Goal: Communication & Community: Answer question/provide support

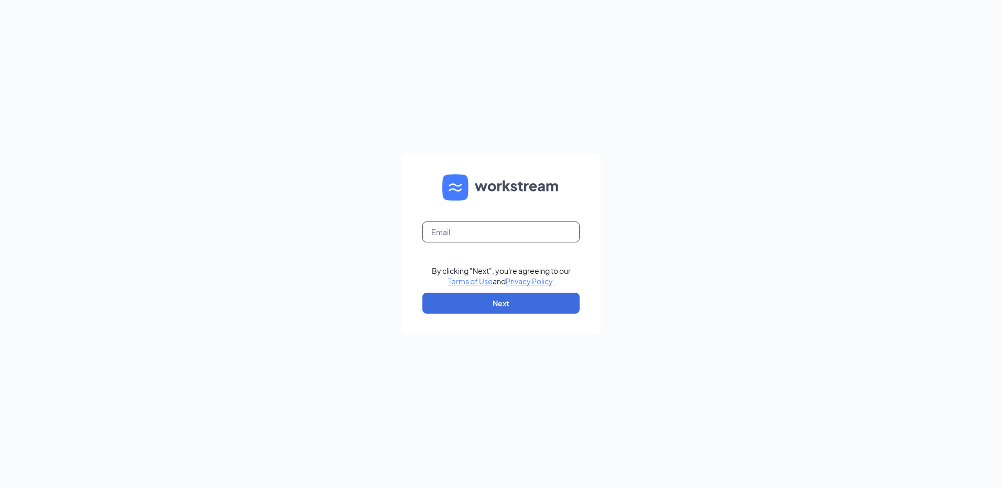
click at [422, 235] on input "text" at bounding box center [500, 232] width 157 height 21
type input "R"
type input "rs035418@tacobell.com"
click at [485, 313] on button "Next" at bounding box center [500, 303] width 157 height 21
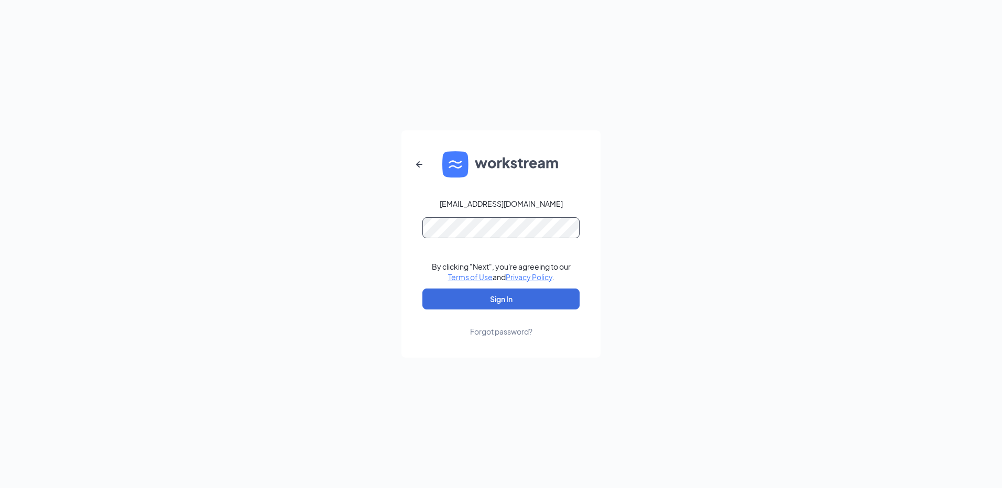
click at [422, 289] on button "Sign In" at bounding box center [500, 299] width 157 height 21
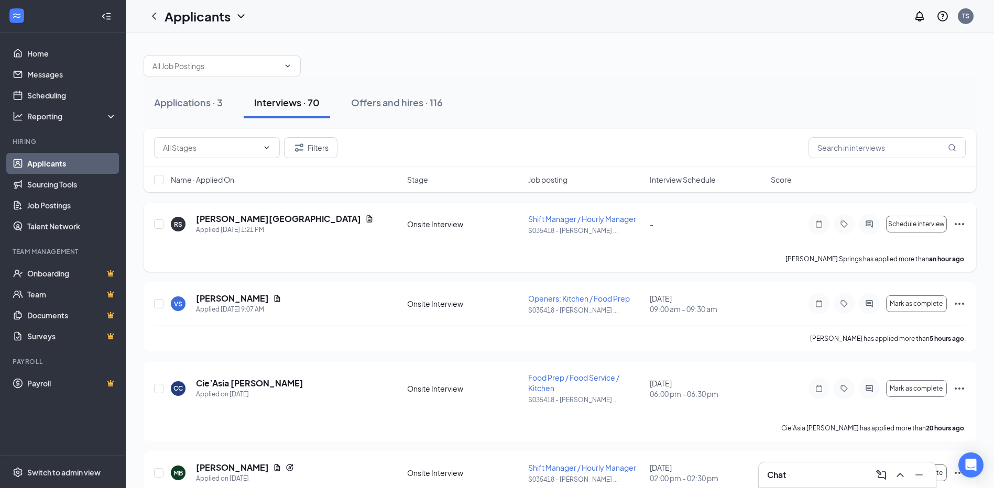
click at [957, 222] on icon "Ellipses" at bounding box center [959, 224] width 13 height 13
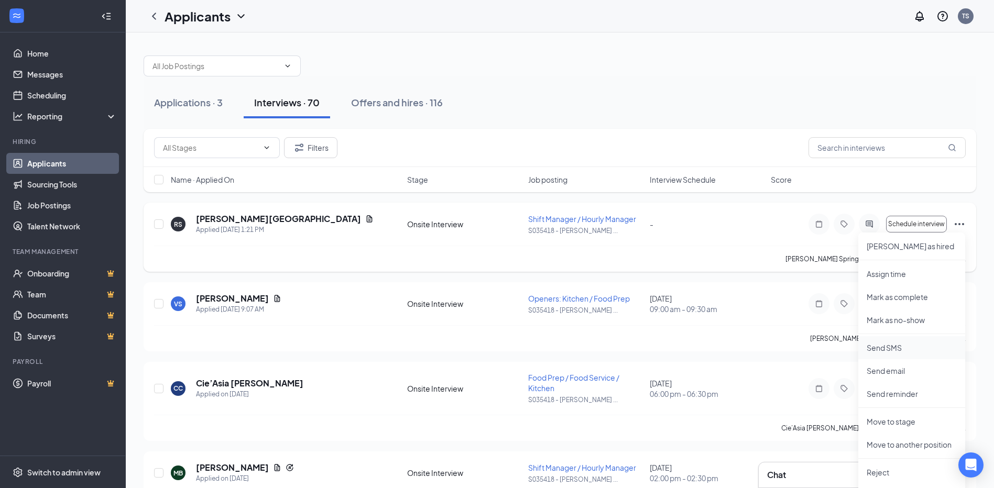
click at [884, 352] on p "Send SMS" at bounding box center [911, 348] width 90 height 10
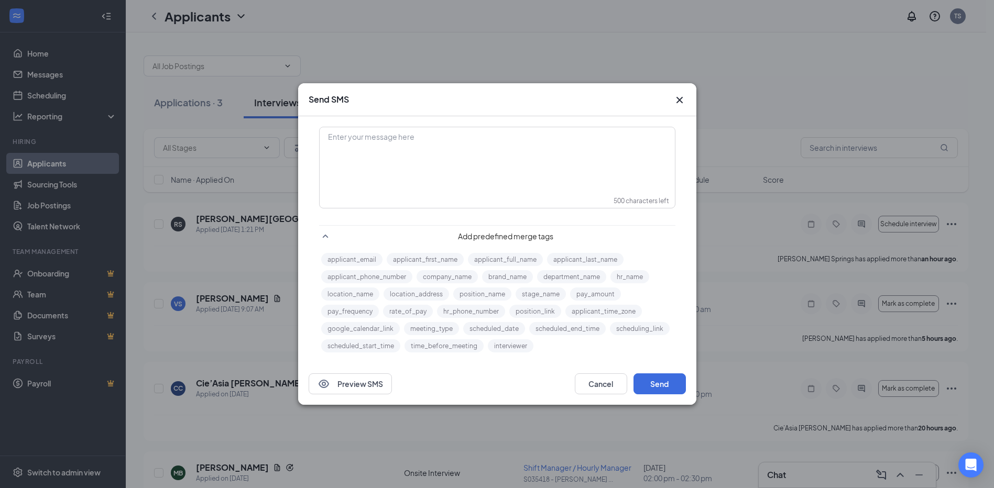
click at [453, 179] on div "Enter your message here" at bounding box center [497, 154] width 354 height 52
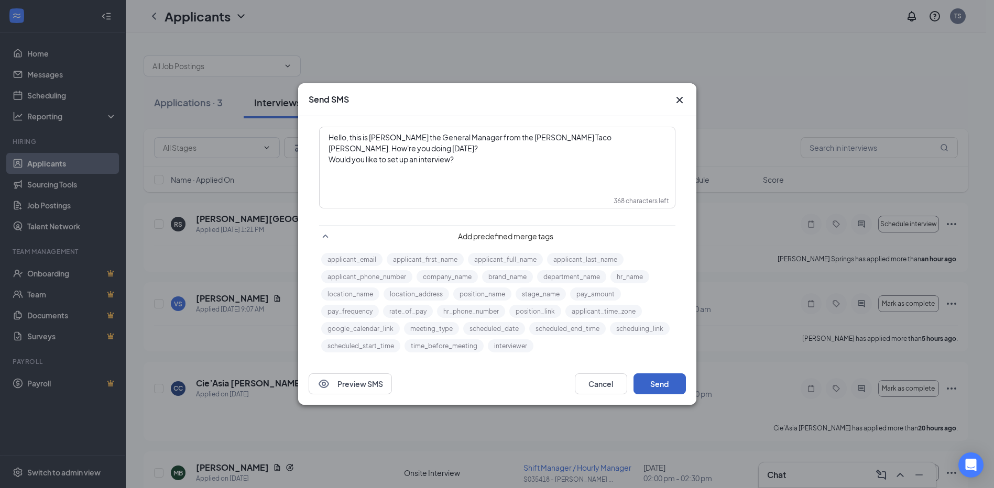
click at [678, 374] on button "Send" at bounding box center [659, 384] width 52 height 21
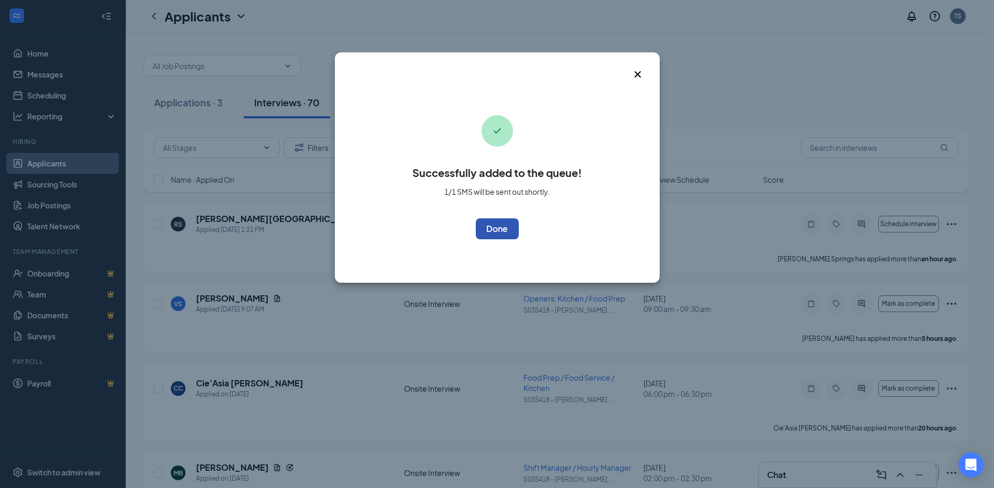
click at [501, 222] on div "Successfully added to the queue! 1/1 SMS will be sent out shortly. OK" at bounding box center [496, 170] width 169 height 139
click at [498, 227] on button "OK" at bounding box center [497, 228] width 43 height 21
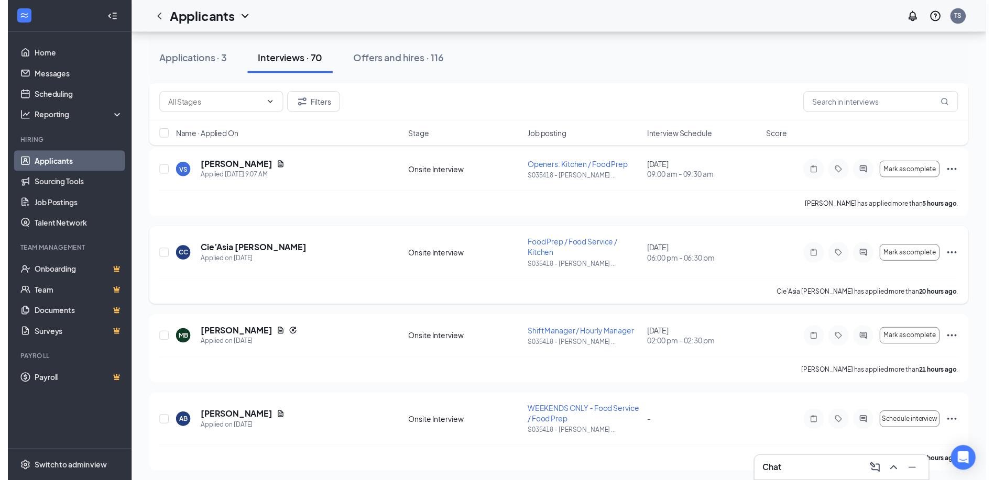
scroll to position [157, 0]
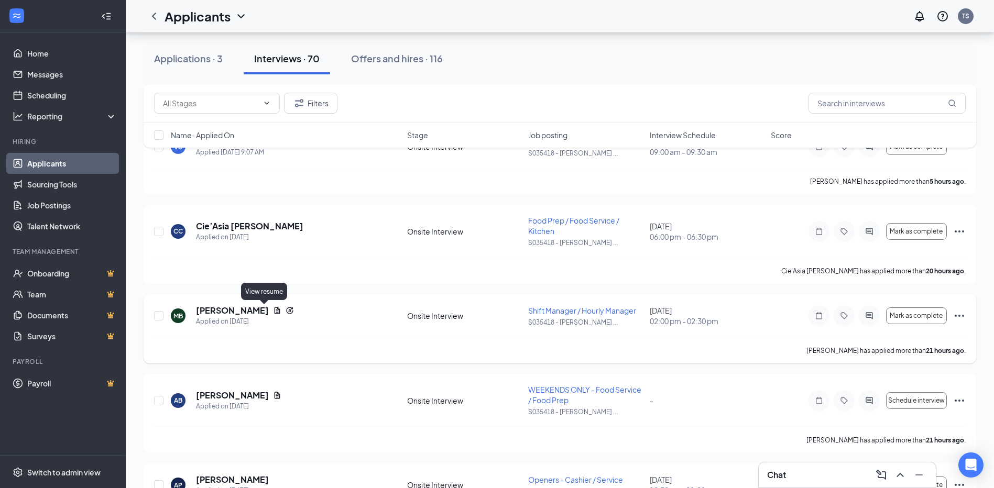
click at [273, 312] on icon "Document" at bounding box center [277, 310] width 8 height 8
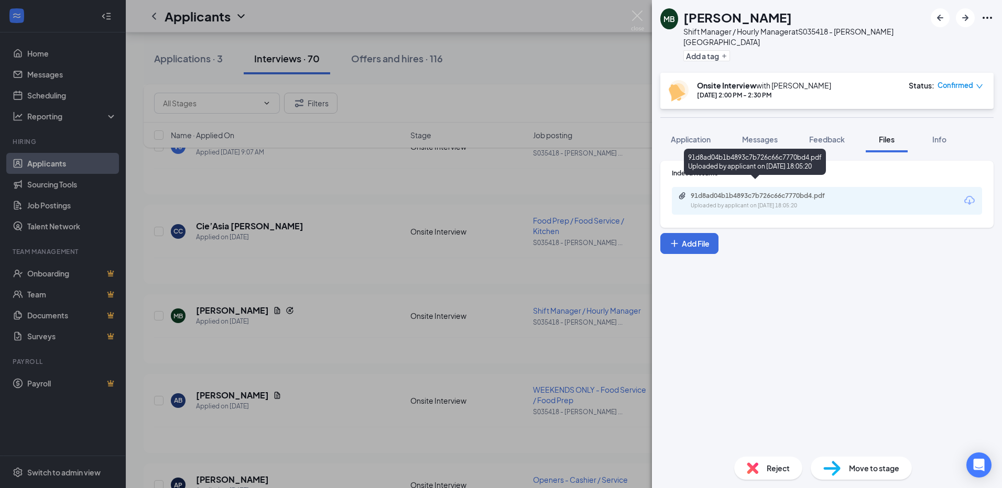
click at [752, 192] on div "91d8ad04b1b4893c7b726c66c7770bd4.pdf" at bounding box center [763, 196] width 147 height 8
click at [531, 426] on div "MB [PERSON_NAME] Shift Manager / Hourly Manager at S035418 - [PERSON_NAME][GEOG…" at bounding box center [501, 244] width 1002 height 488
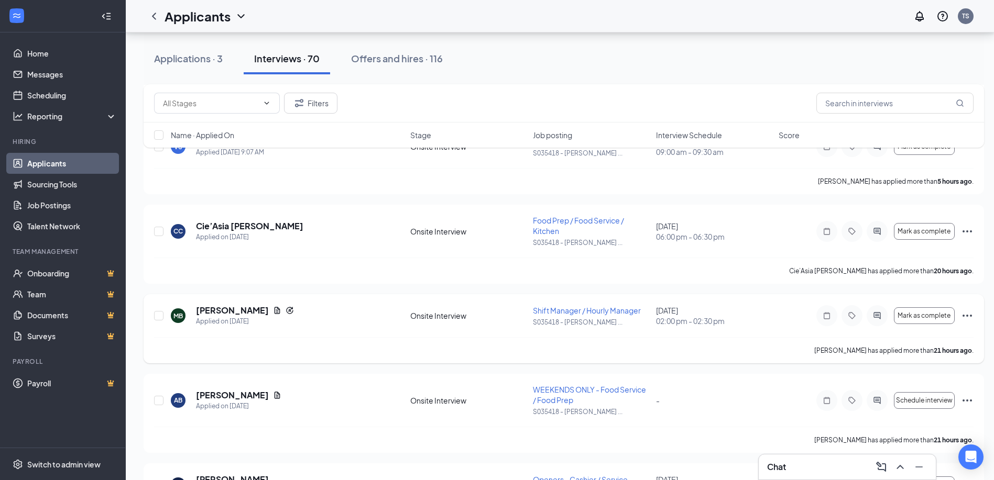
click at [969, 314] on icon "Ellipses" at bounding box center [967, 316] width 13 height 13
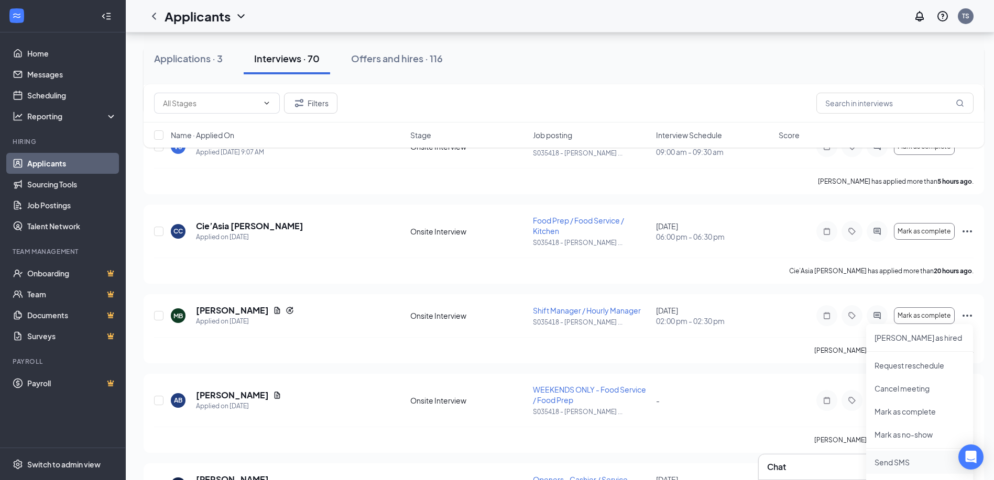
click at [894, 460] on p "Send SMS" at bounding box center [919, 462] width 90 height 10
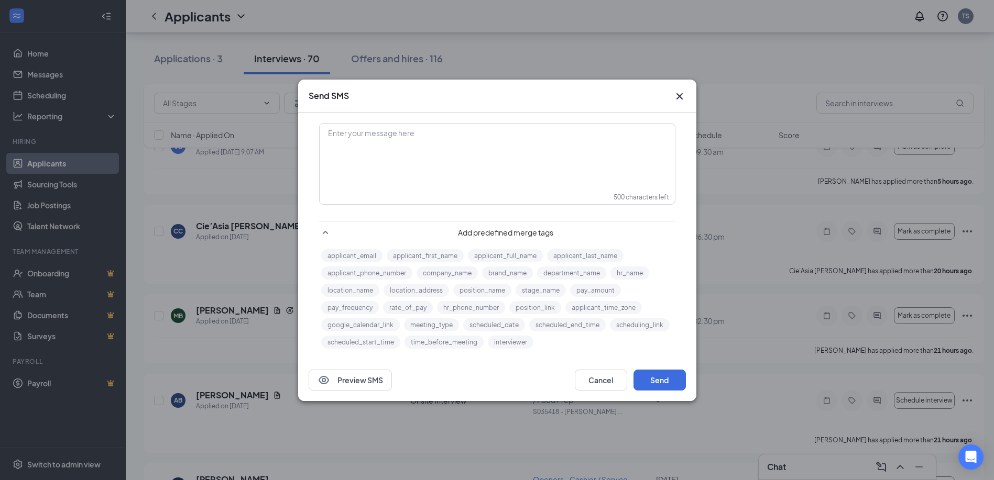
click at [433, 153] on div "Enter your message here" at bounding box center [497, 150] width 354 height 52
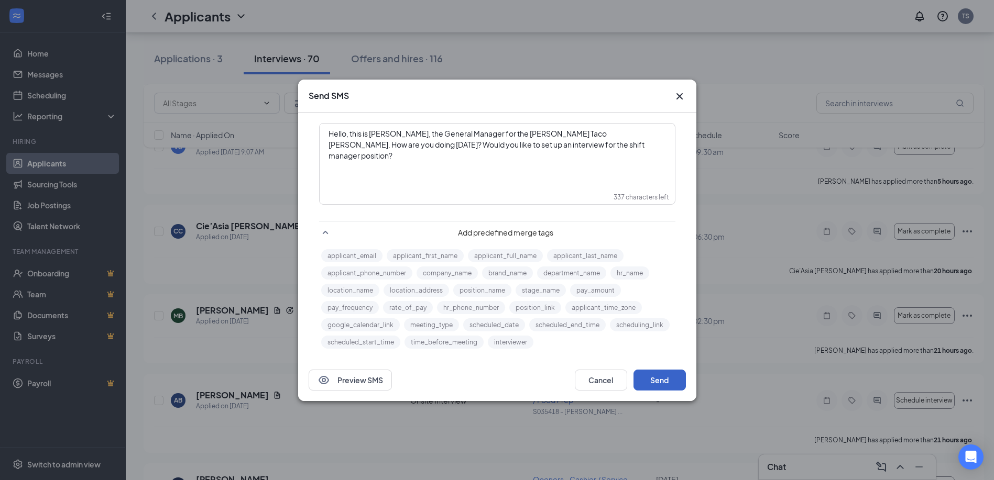
click at [657, 376] on button "Send" at bounding box center [659, 380] width 52 height 21
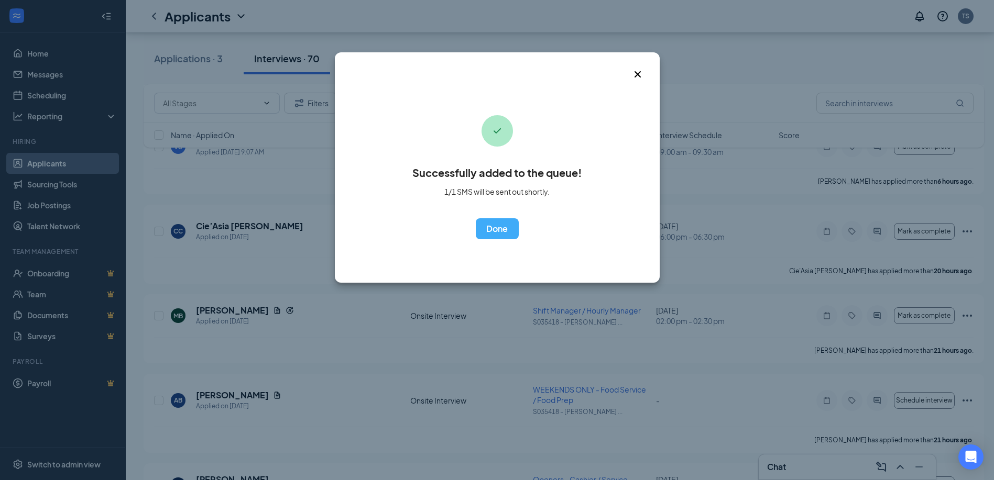
click at [506, 241] on div "Successfully added to the queue! 1/1 SMS will be sent out shortly. OK" at bounding box center [497, 167] width 325 height 230
click at [503, 234] on button "OK" at bounding box center [497, 228] width 43 height 21
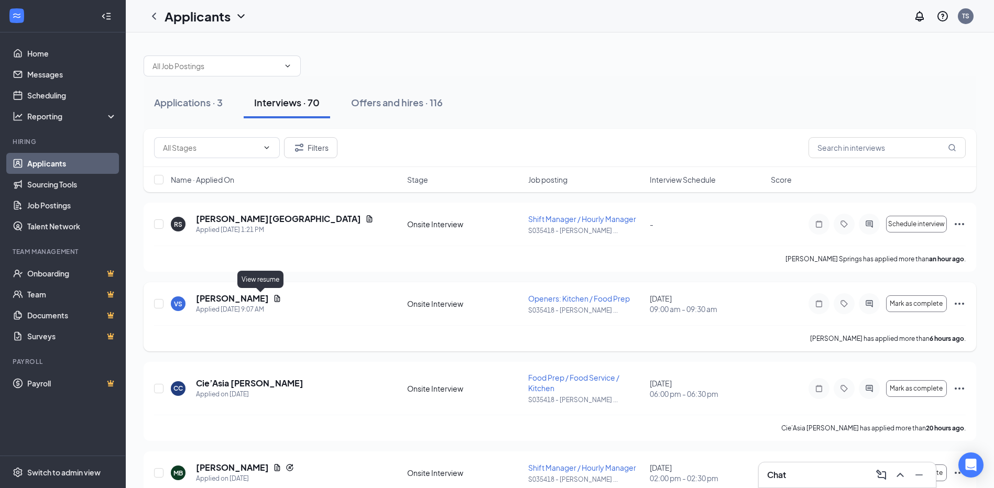
click at [273, 297] on icon "Document" at bounding box center [277, 298] width 8 height 8
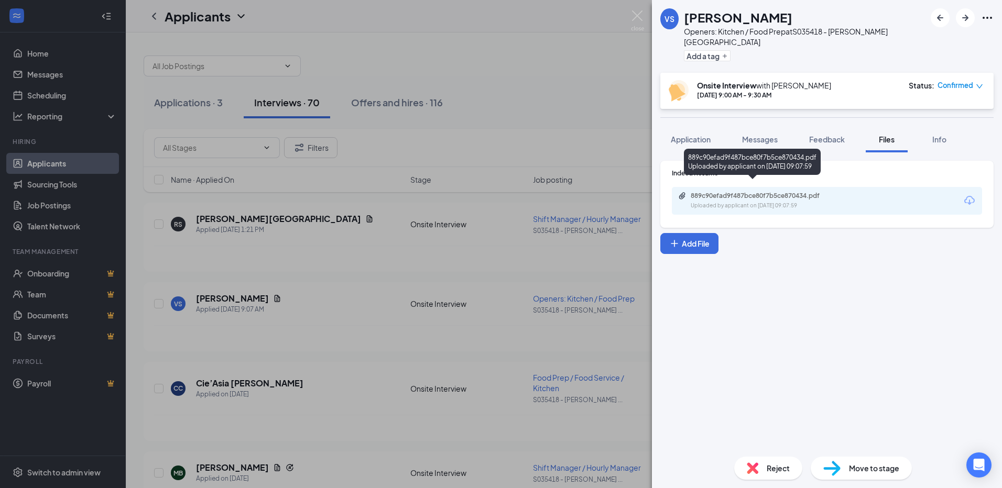
click at [752, 202] on div "Uploaded by applicant on [DATE] 09:07:59" at bounding box center [768, 206] width 157 height 8
click at [502, 92] on div "VS [PERSON_NAME] Openers: Kitchen / Food Prep at S035418 - [PERSON_NAME][GEOGRA…" at bounding box center [501, 244] width 1002 height 488
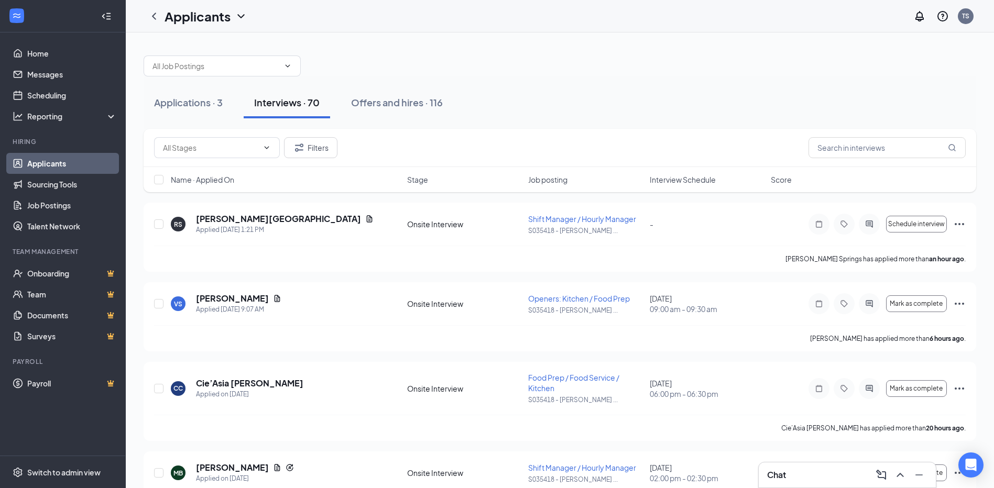
click at [796, 476] on div "Chat" at bounding box center [847, 475] width 160 height 17
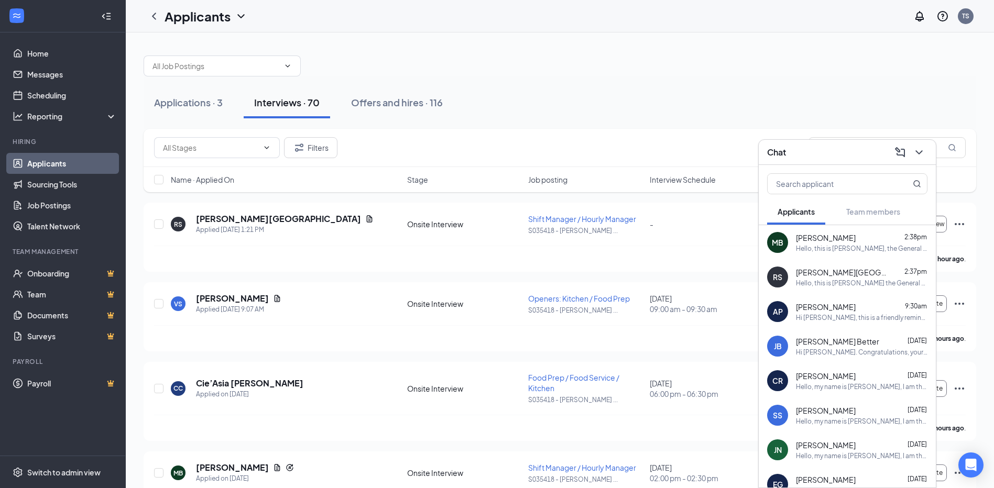
click at [815, 250] on div "Hello, this is [PERSON_NAME], the General Manager for the [PERSON_NAME] Taco [P…" at bounding box center [861, 248] width 131 height 9
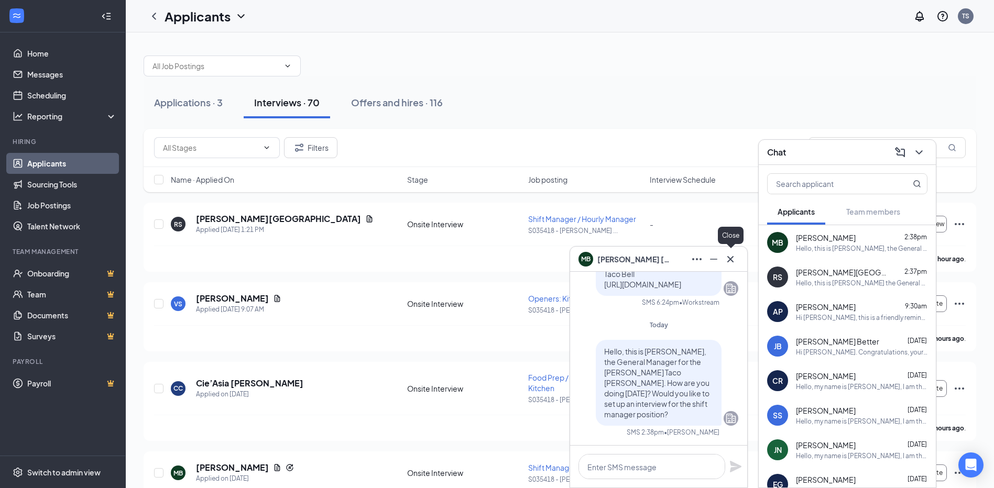
click at [731, 256] on icon "Cross" at bounding box center [730, 259] width 13 height 13
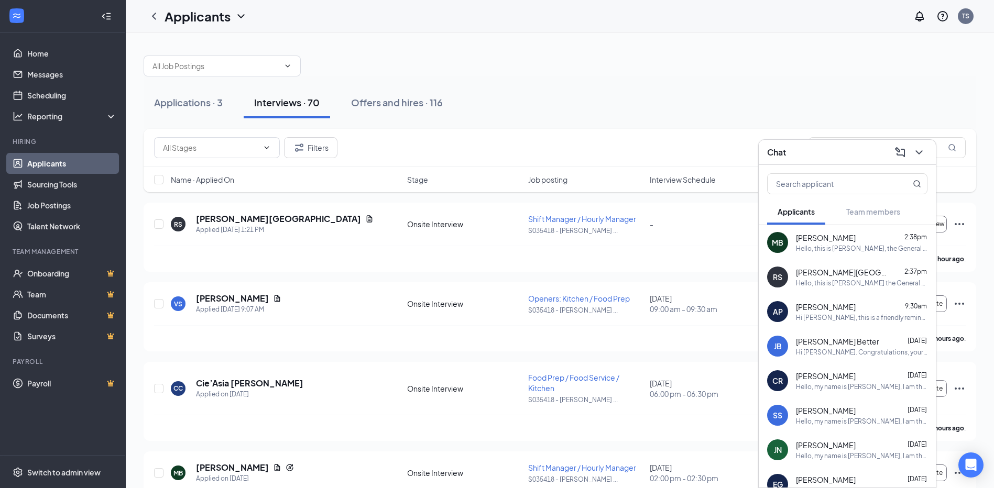
click at [883, 358] on div "[PERSON_NAME] [PERSON_NAME] Better [DATE] Hi [PERSON_NAME] Better. Congratulati…" at bounding box center [847, 346] width 177 height 35
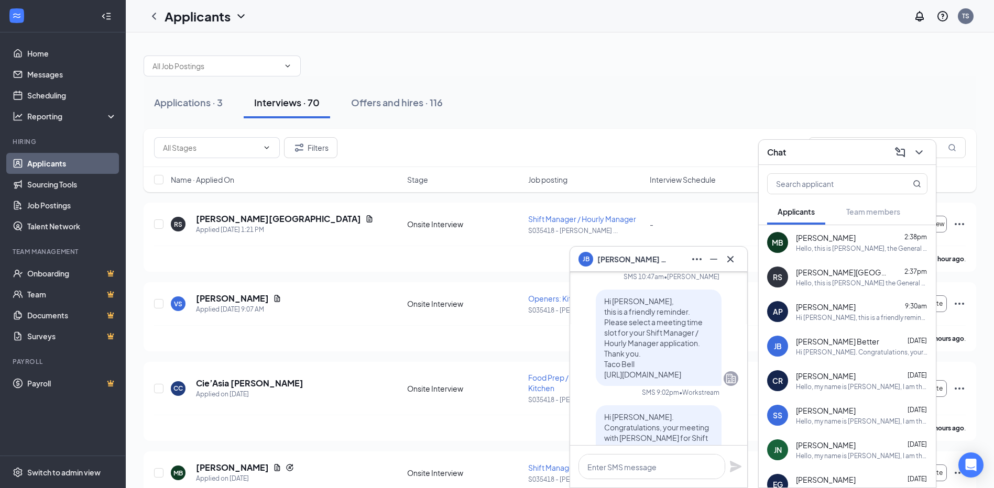
scroll to position [-157, 0]
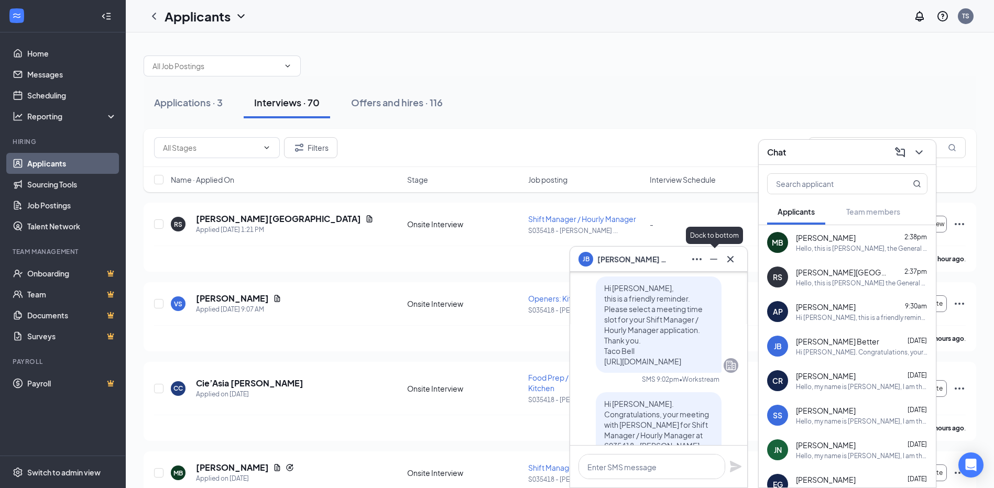
click at [711, 259] on icon "Minimize" at bounding box center [713, 259] width 7 height 1
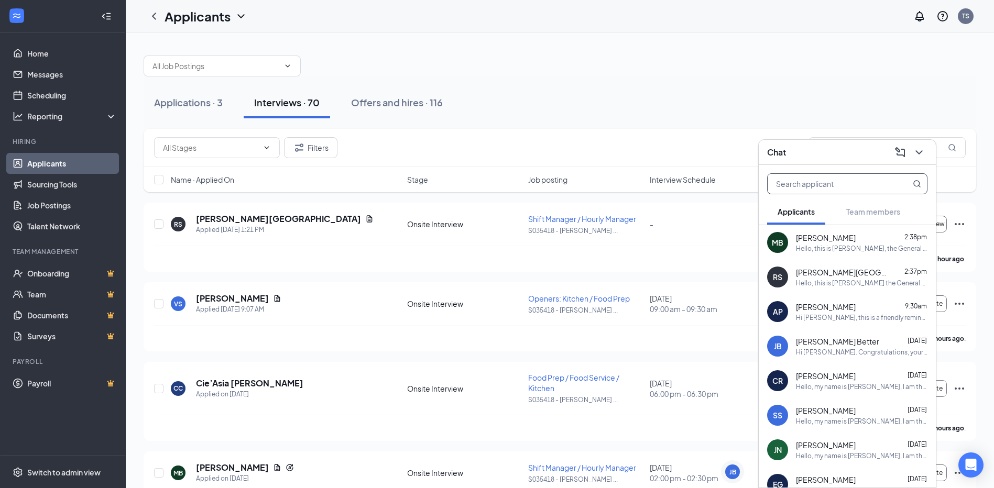
scroll to position [0, 0]
click at [915, 153] on icon "ChevronDown" at bounding box center [919, 152] width 13 height 13
